Goal: Complete application form: Complete application form

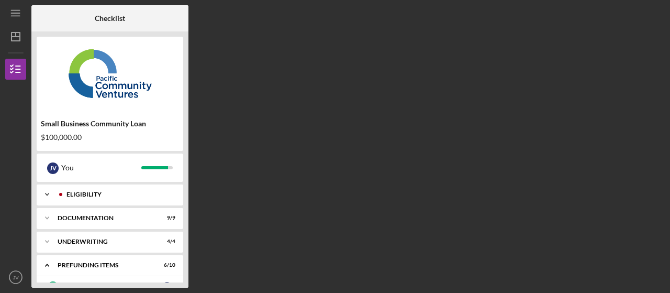
click at [107, 195] on div "Eligibility" at bounding box center [118, 194] width 104 height 6
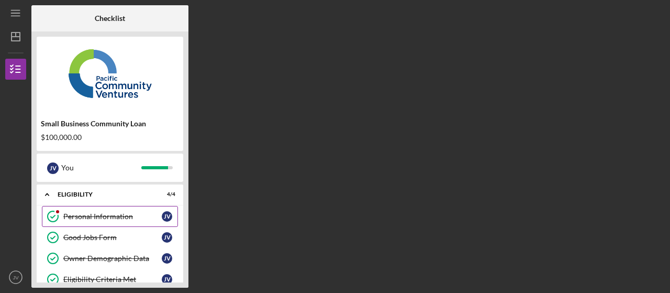
click at [98, 217] on div "Personal Information" at bounding box center [112, 216] width 98 height 8
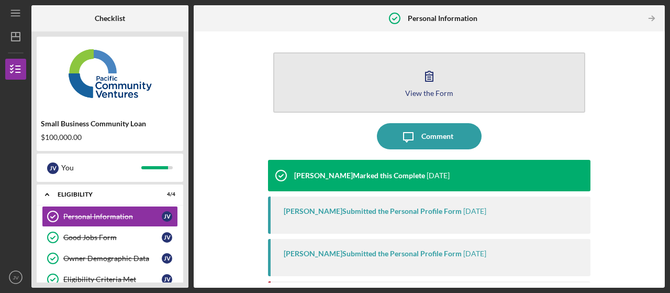
click at [424, 85] on icon "button" at bounding box center [429, 76] width 26 height 26
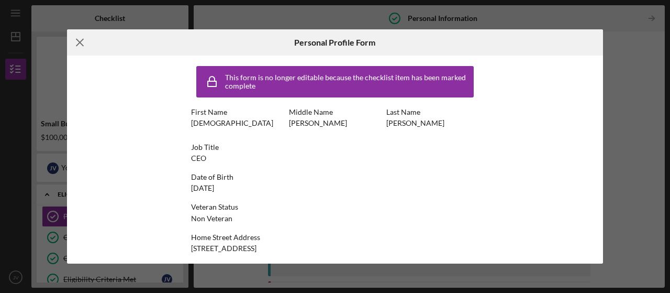
click at [82, 41] on icon "Icon/Menu Close" at bounding box center [80, 42] width 26 height 26
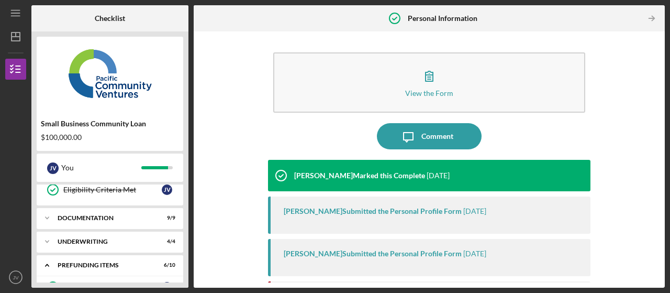
scroll to position [105, 0]
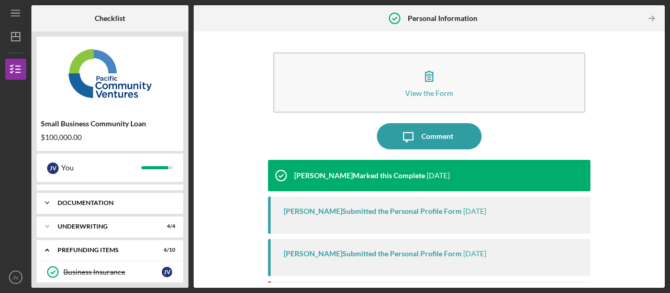
click at [124, 197] on div "Icon/Expander Documentation 9 / 9" at bounding box center [110, 202] width 147 height 21
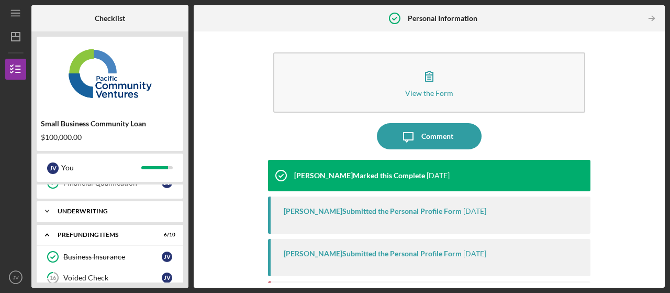
click at [121, 208] on div "Underwriting" at bounding box center [114, 211] width 113 height 6
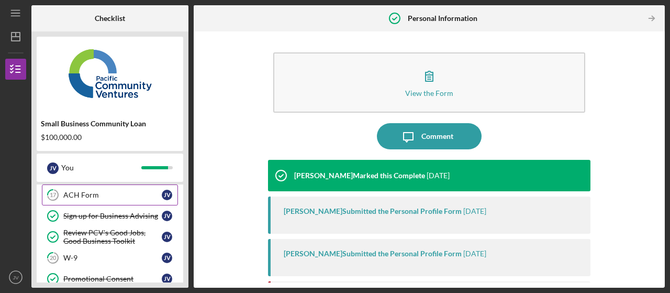
scroll to position [523, 0]
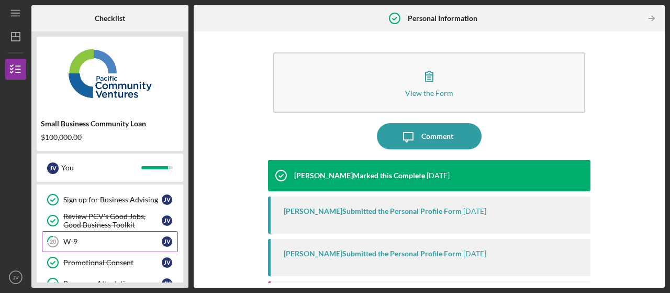
click at [90, 237] on div "W-9" at bounding box center [112, 241] width 98 height 8
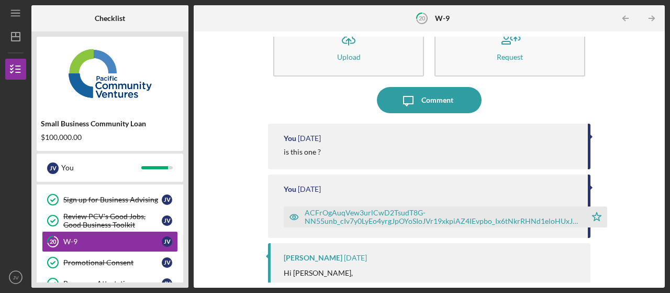
scroll to position [52, 0]
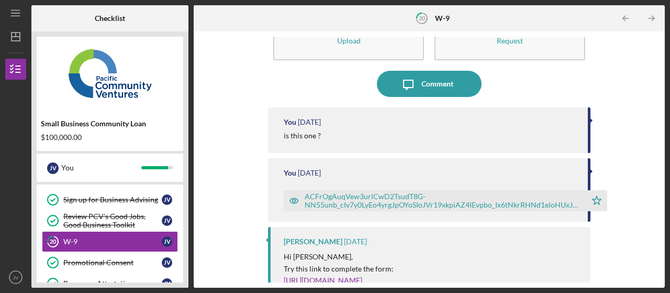
click at [361, 204] on div "ACFrOgAuqVew3urlCwD2TsudT8G-NN55unb_cIv7y0LyEo4yrgJpOYoSIoJVr19xkpiAZ4IEvpbo_Ix…" at bounding box center [443, 200] width 276 height 17
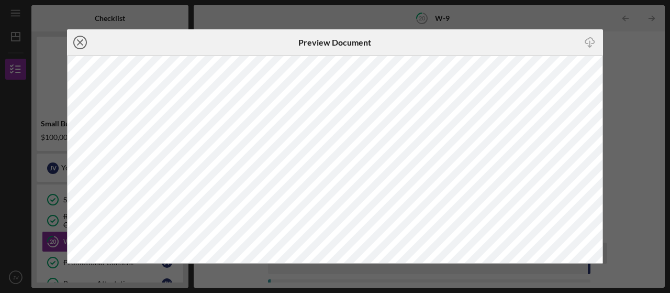
click at [87, 39] on icon "Icon/Close" at bounding box center [80, 42] width 26 height 26
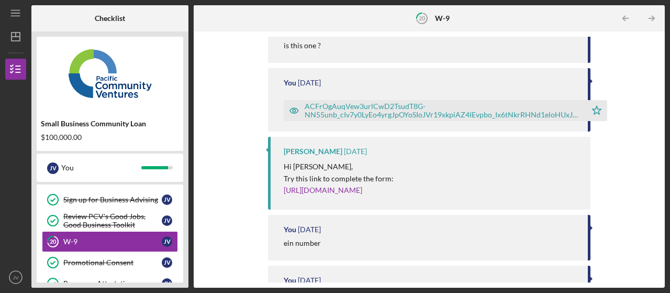
scroll to position [157, 0]
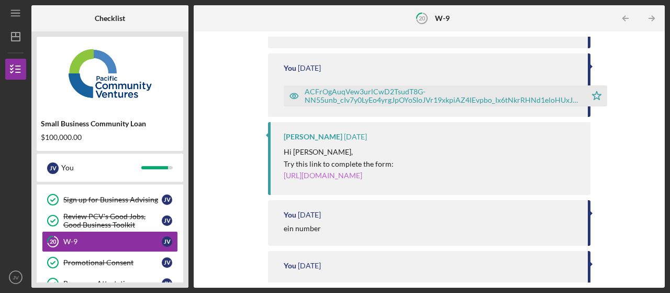
click at [310, 177] on link "[URL][DOMAIN_NAME]" at bounding box center [323, 175] width 79 height 9
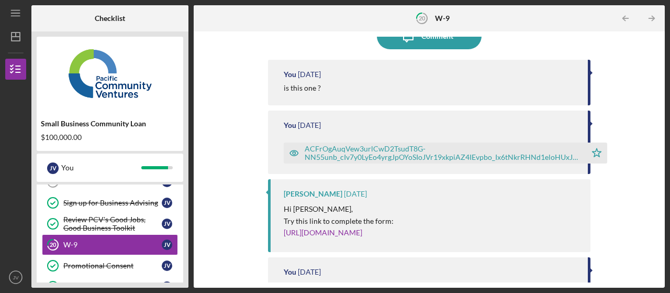
scroll to position [105, 0]
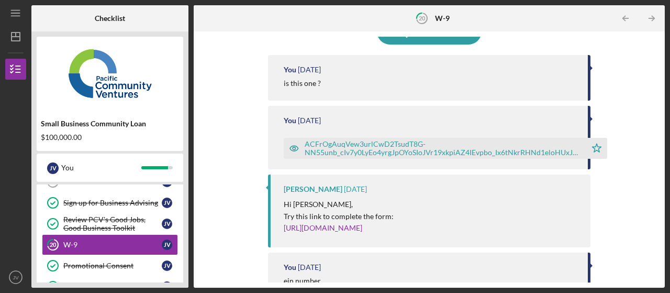
click at [328, 146] on div "ACFrOgAuqVew3urlCwD2TsudT8G-NN55unb_cIv7y0LyEo4yrgJpOYoSIoJVr19xkpiAZ4IEvpbo_Ix…" at bounding box center [443, 148] width 276 height 17
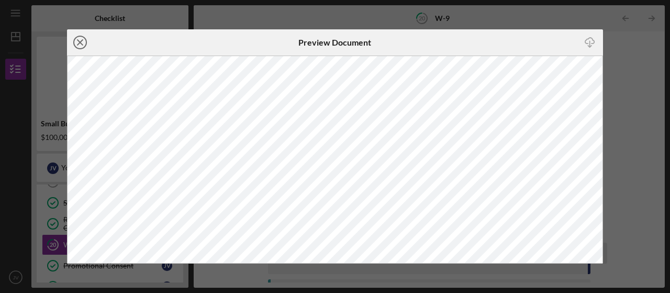
click at [84, 39] on icon "Icon/Close" at bounding box center [80, 42] width 26 height 26
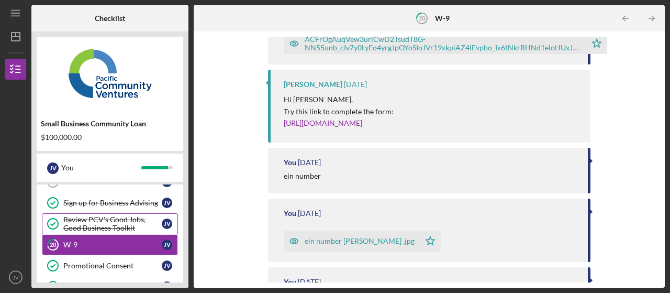
scroll to position [95, 0]
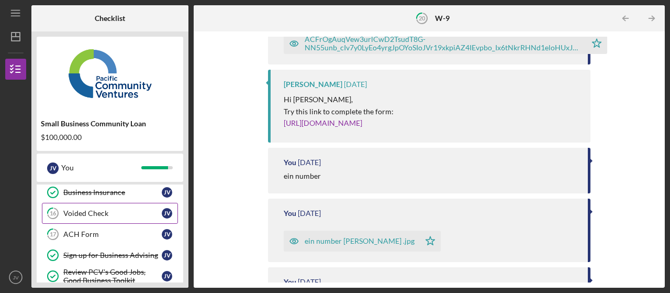
click at [85, 213] on div "Voided Check" at bounding box center [112, 213] width 98 height 8
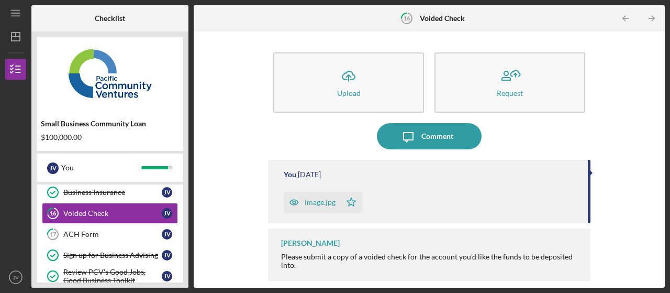
click at [316, 205] on div "image.jpg" at bounding box center [320, 202] width 31 height 8
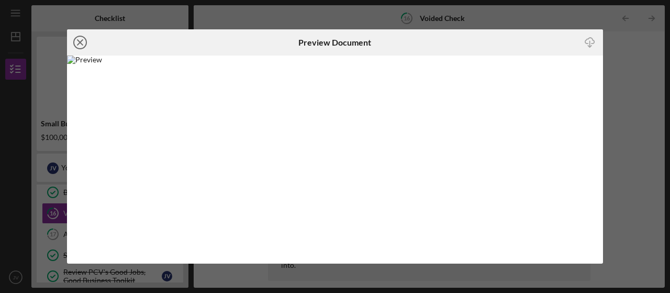
click at [80, 40] on icon "Icon/Close" at bounding box center [80, 42] width 26 height 26
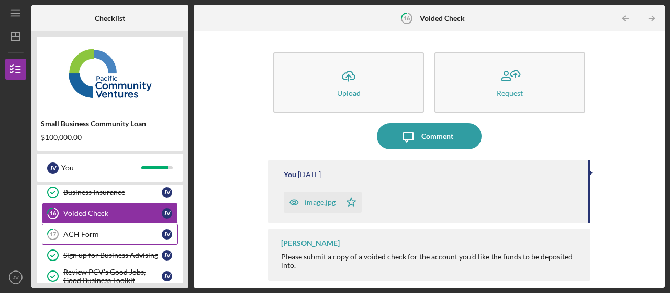
click at [86, 236] on div "ACH Form" at bounding box center [112, 234] width 98 height 8
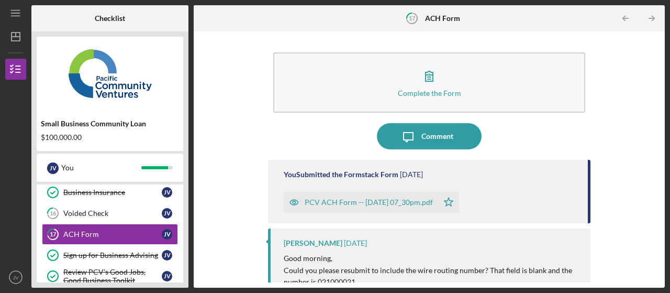
click at [324, 204] on div "PCV ACH Form -- [DATE] 07_30pm.pdf" at bounding box center [369, 202] width 128 height 8
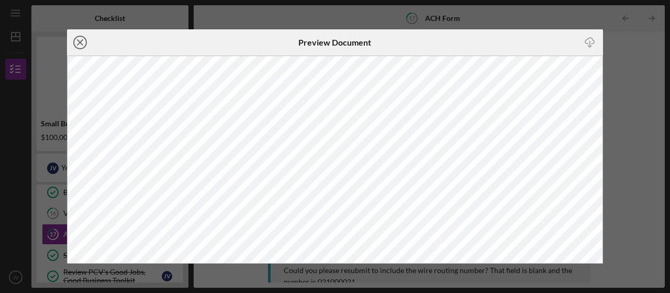
click at [83, 43] on icon "Icon/Close" at bounding box center [80, 42] width 26 height 26
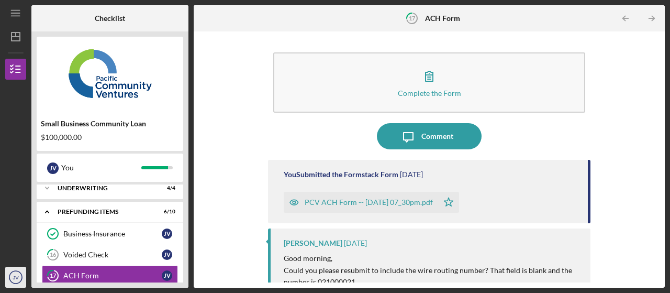
click at [17, 283] on circle "button" at bounding box center [15, 277] width 13 height 13
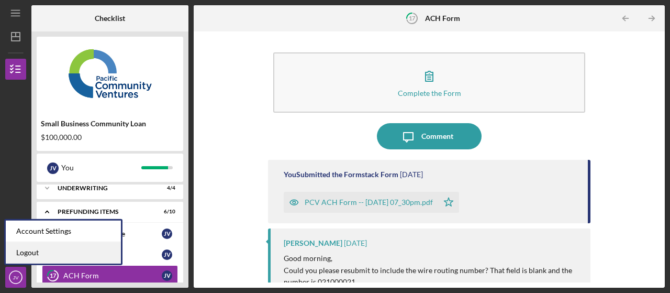
click at [39, 248] on link "Logout" at bounding box center [63, 252] width 115 height 21
